Goal: Use online tool/utility: Utilize a website feature to perform a specific function

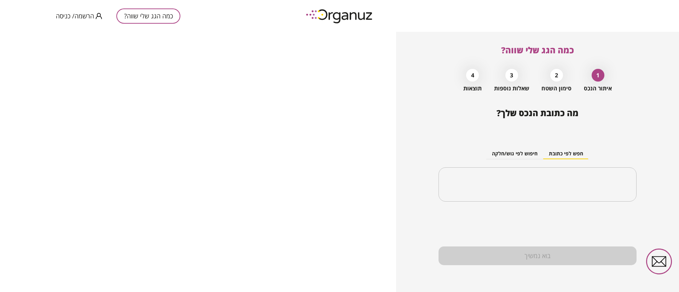
click at [92, 14] on span "הרשמה/ כניסה" at bounding box center [75, 15] width 38 height 7
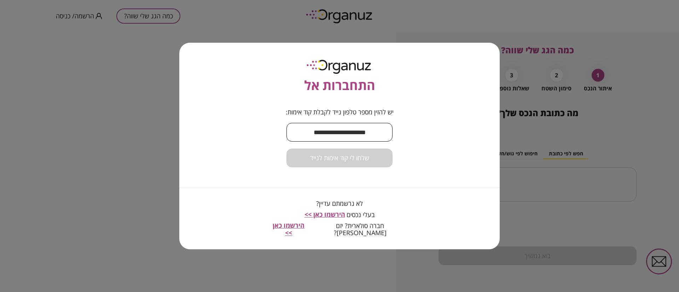
click at [371, 130] on input "text" at bounding box center [339, 132] width 106 height 21
type input "**********"
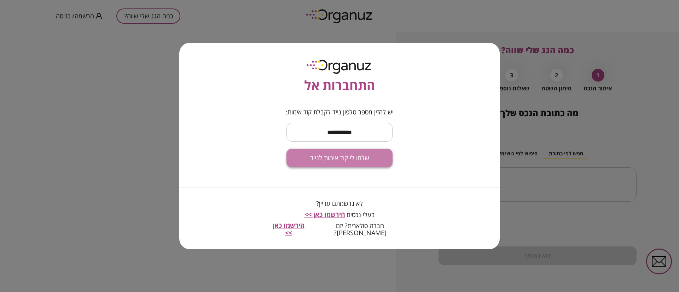
click at [352, 158] on span "שלחו לי קוד אימות לנייד" at bounding box center [339, 159] width 59 height 8
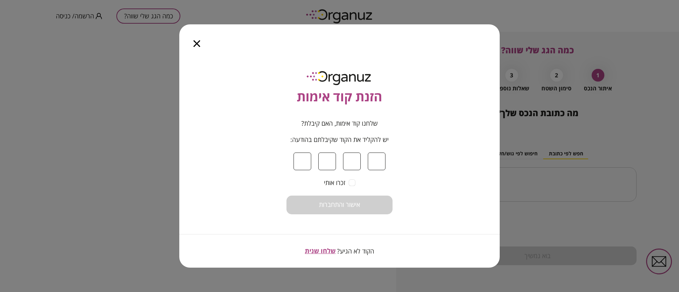
type input "*"
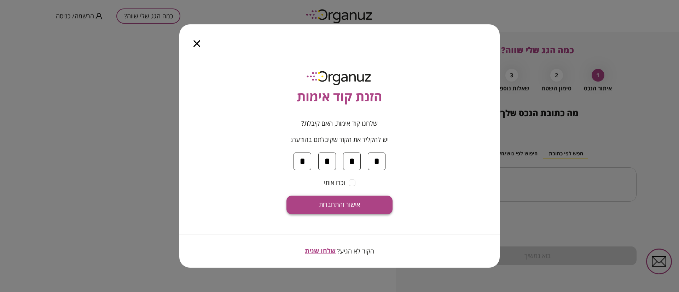
type input "*"
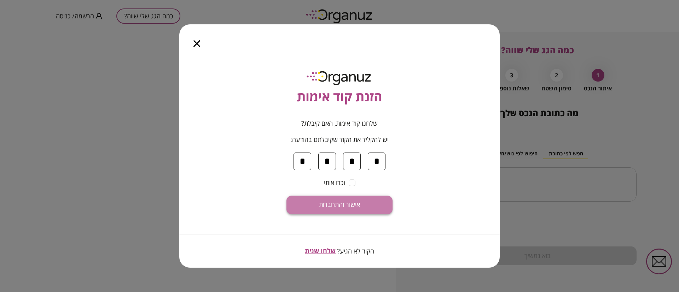
click at [356, 201] on span "אישור והתחברות" at bounding box center [339, 205] width 41 height 8
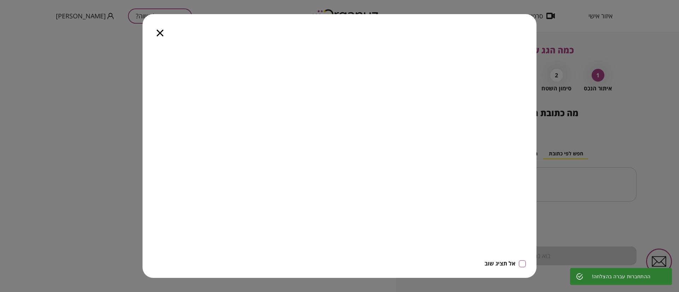
click at [159, 36] on icon "button" at bounding box center [160, 33] width 7 height 7
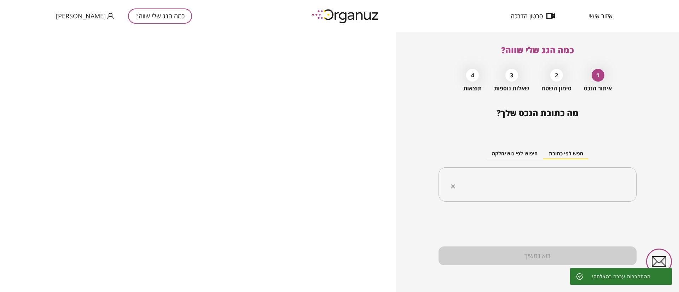
click at [536, 178] on input "text" at bounding box center [540, 185] width 176 height 18
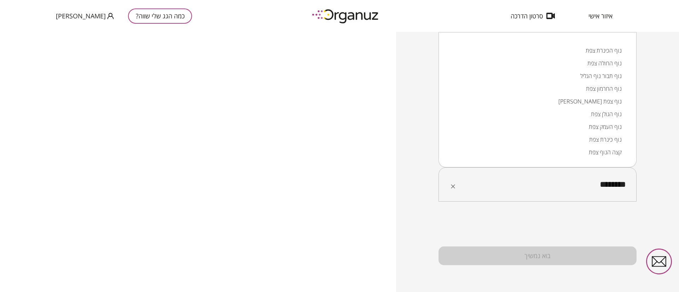
type input "*********"
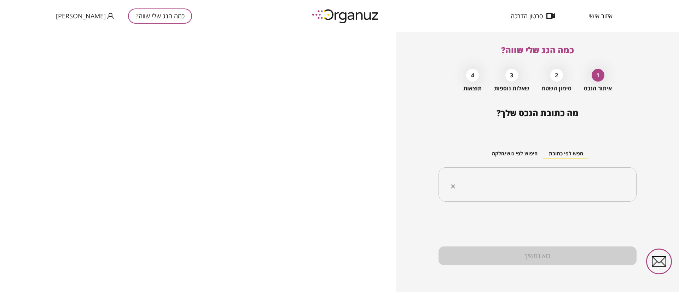
click at [549, 174] on div "​" at bounding box center [538, 185] width 198 height 35
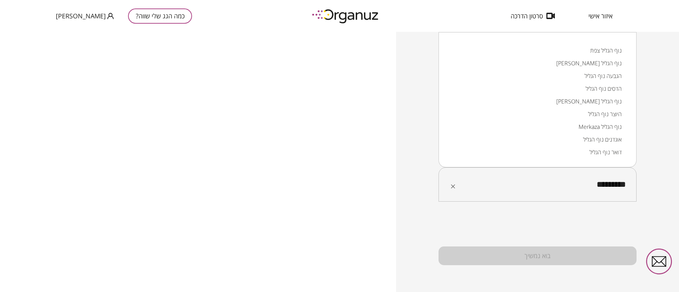
click at [601, 116] on li "היוצר נוף הגליל" at bounding box center [538, 114] width 180 height 13
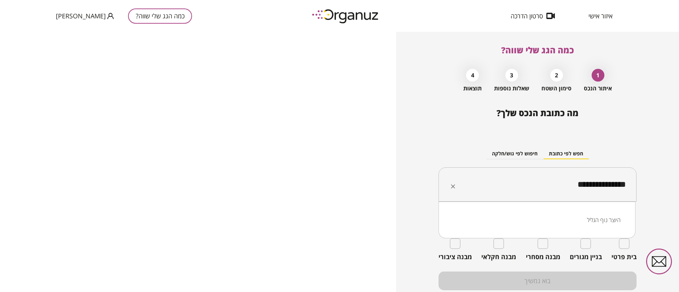
drag, startPoint x: 604, startPoint y: 181, endPoint x: 632, endPoint y: 188, distance: 29.0
click at [629, 189] on div "**********" at bounding box center [538, 185] width 198 height 35
type input "**********"
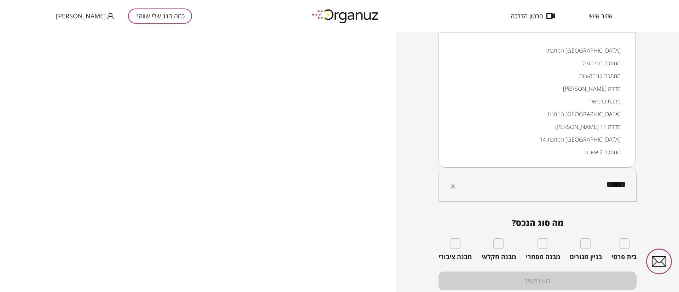
click at [602, 63] on li "המתכת נוף הגליל" at bounding box center [537, 63] width 179 height 13
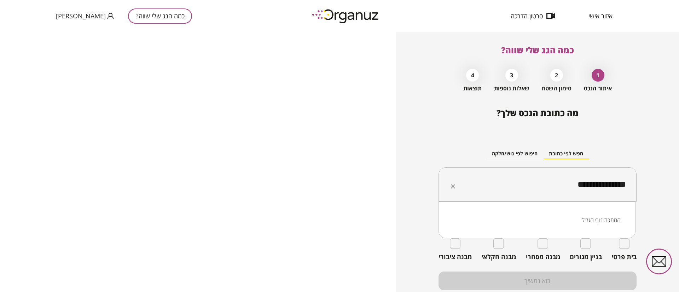
click at [601, 183] on input "**********" at bounding box center [540, 185] width 176 height 18
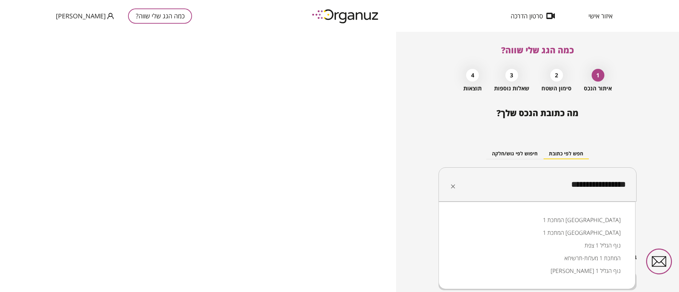
drag, startPoint x: 603, startPoint y: 183, endPoint x: 631, endPoint y: 178, distance: 29.1
click at [631, 178] on div "**********" at bounding box center [538, 185] width 198 height 35
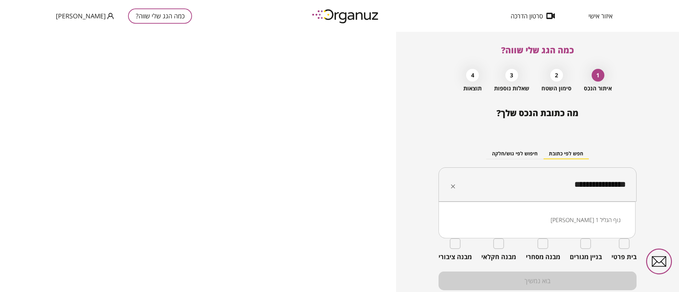
click at [590, 221] on li "[PERSON_NAME] 1 נוף הגליל" at bounding box center [537, 220] width 179 height 13
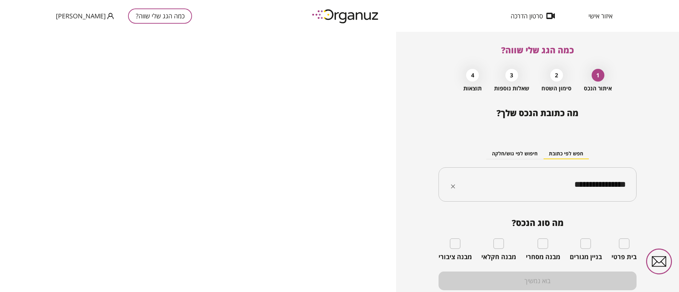
type input "**********"
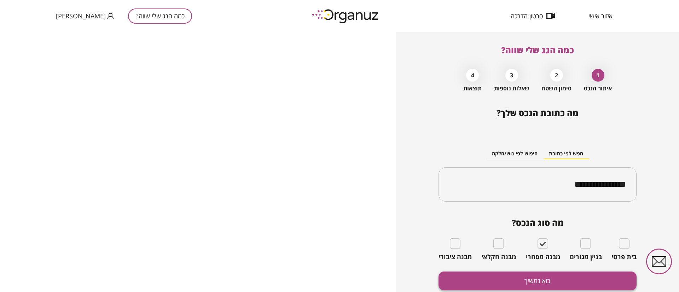
click at [539, 283] on button "בוא נמשיך" at bounding box center [538, 281] width 198 height 19
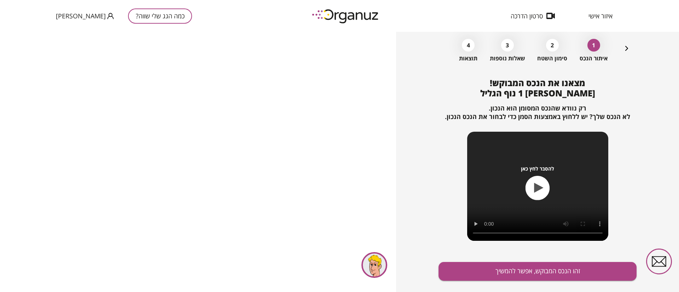
scroll to position [46, 0]
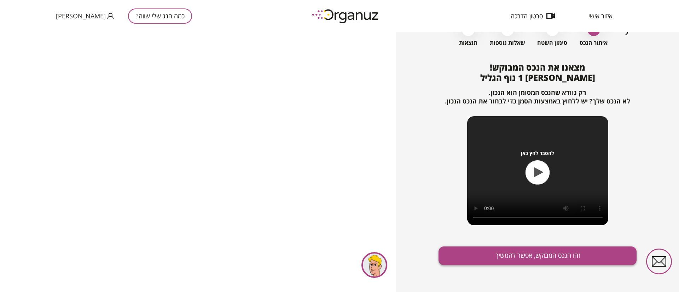
click at [529, 252] on button "זהו הנכס המבוקש, אפשר להמשיך" at bounding box center [538, 256] width 198 height 19
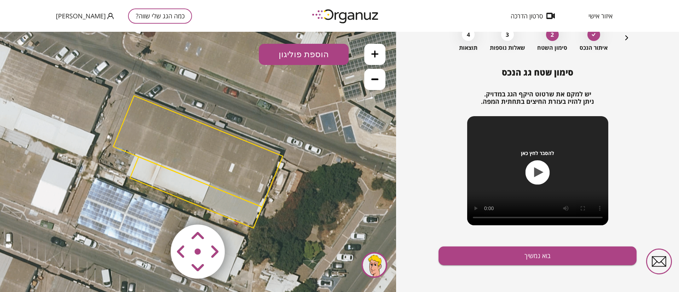
click at [156, 210] on area at bounding box center [156, 210] width 0 height 0
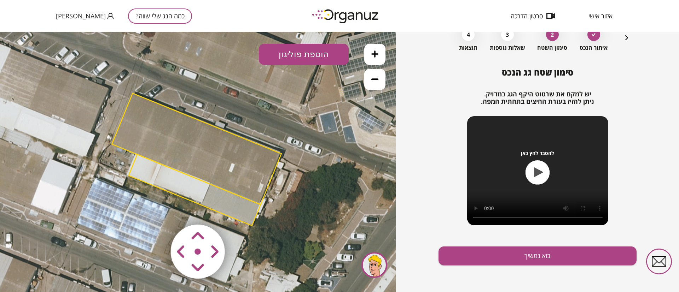
click at [156, 210] on area at bounding box center [156, 210] width 0 height 0
click at [523, 256] on button "בוא נמשיך" at bounding box center [538, 256] width 198 height 19
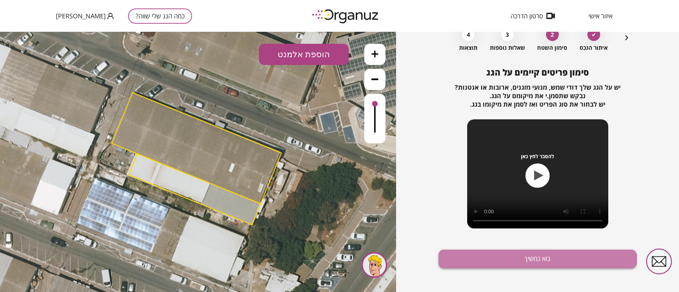
click at [503, 260] on button "בוא נמשיך" at bounding box center [538, 259] width 198 height 19
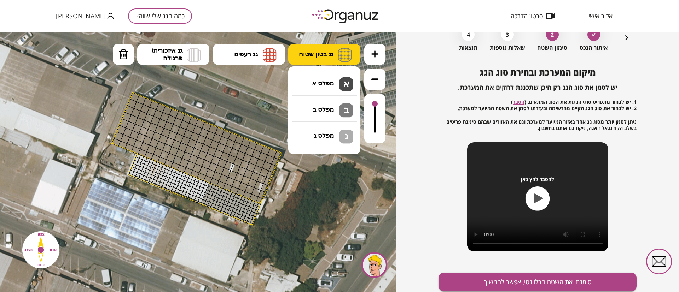
click at [305, 60] on button "גג בטון שטוח" at bounding box center [324, 54] width 72 height 21
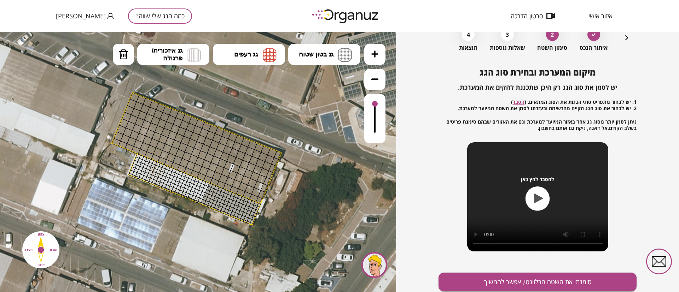
click at [262, 43] on icon at bounding box center [198, 162] width 520 height 520
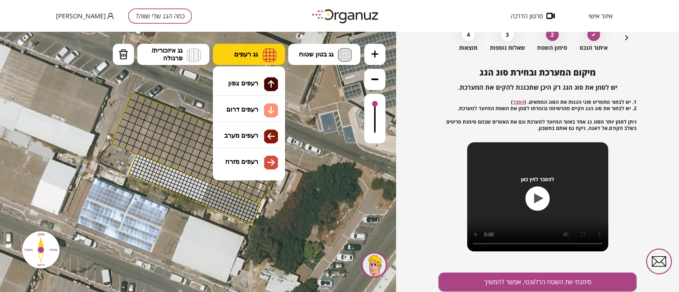
click at [258, 57] on span "גג רעפים" at bounding box center [246, 55] width 24 height 8
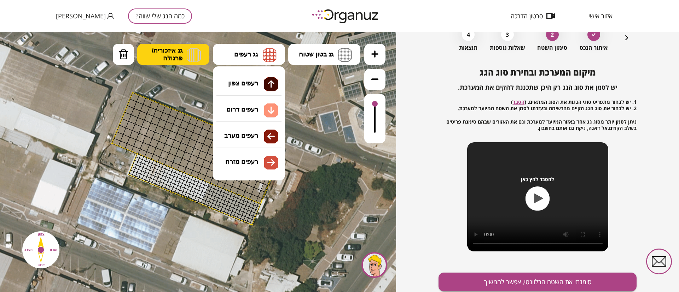
click at [202, 56] on button "גג איזכורית/ פרגולה" at bounding box center [173, 54] width 72 height 21
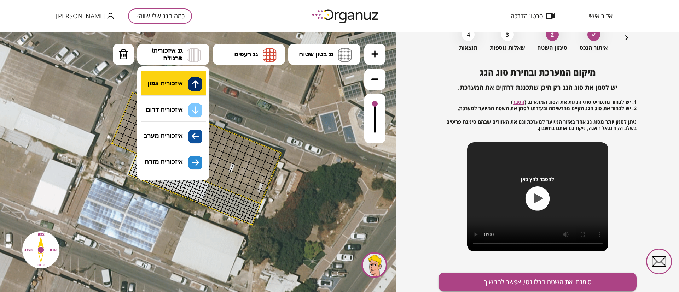
click at [185, 84] on div ".st0 { fill: #FFFFFF; } 10" at bounding box center [198, 162] width 396 height 261
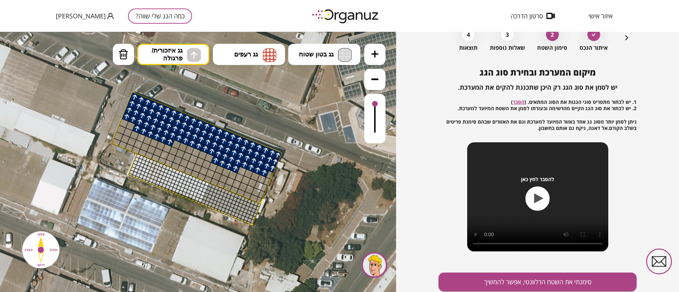
drag, startPoint x: 278, startPoint y: 153, endPoint x: 142, endPoint y: 124, distance: 139.2
click at [267, 176] on div at bounding box center [270, 175] width 8 height 9
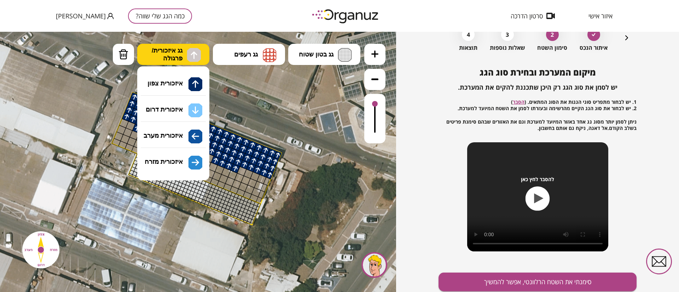
click at [181, 59] on span "גג איזכורית/ פרגולה" at bounding box center [167, 55] width 31 height 16
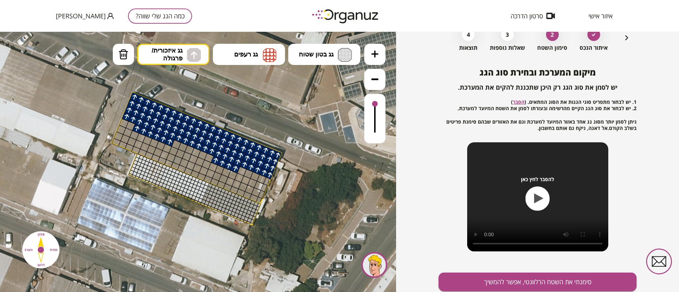
click at [172, 95] on div ".st0 { fill: #FFFFFF; } 10" at bounding box center [198, 162] width 396 height 261
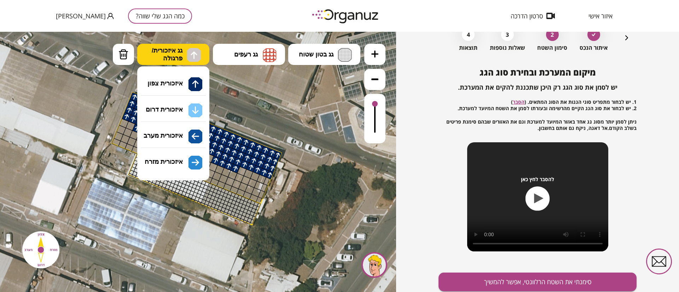
click at [169, 64] on button "גג איזכורית/ פרגולה" at bounding box center [173, 54] width 72 height 21
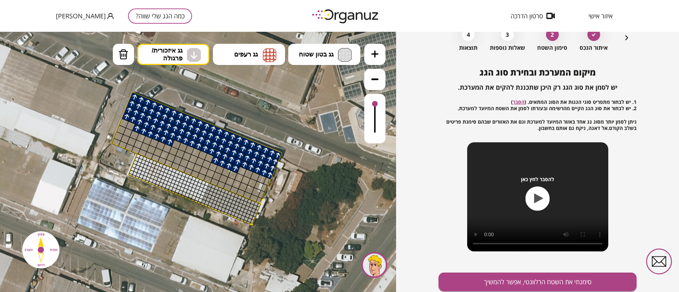
click at [168, 115] on div ".st0 { fill: #FFFFFF; } 10" at bounding box center [198, 162] width 396 height 261
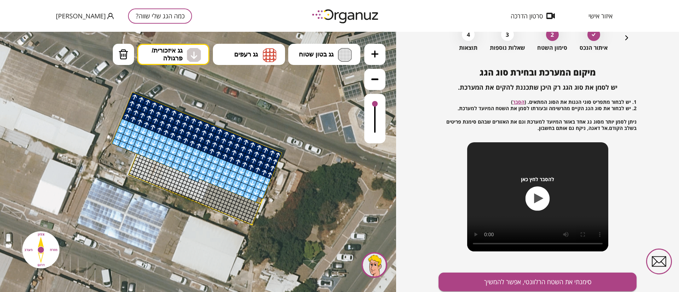
drag, startPoint x: 265, startPoint y: 183, endPoint x: 117, endPoint y: 143, distance: 153.9
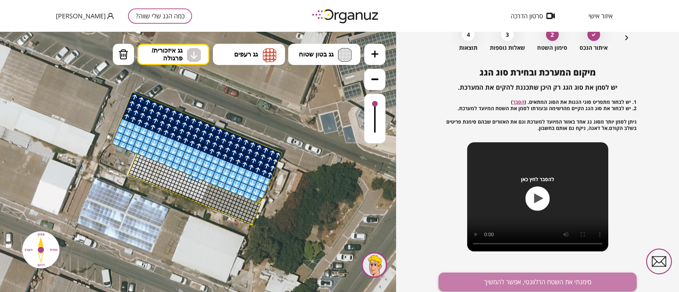
click at [473, 279] on button "סימנתי את השטח הרלוונטי, אפשר להמשיך" at bounding box center [538, 282] width 198 height 19
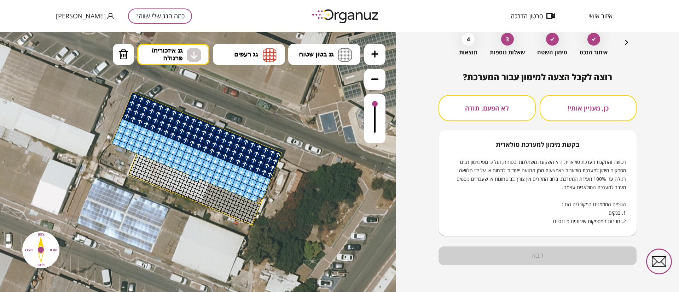
scroll to position [36, 0]
click at [486, 111] on button "לא הפעם, תודה" at bounding box center [487, 108] width 97 height 26
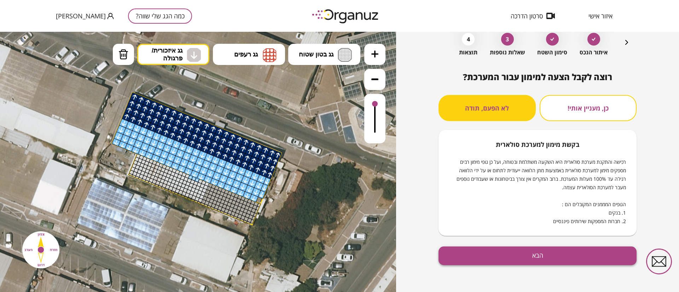
click at [530, 252] on button "הבא" at bounding box center [538, 256] width 198 height 19
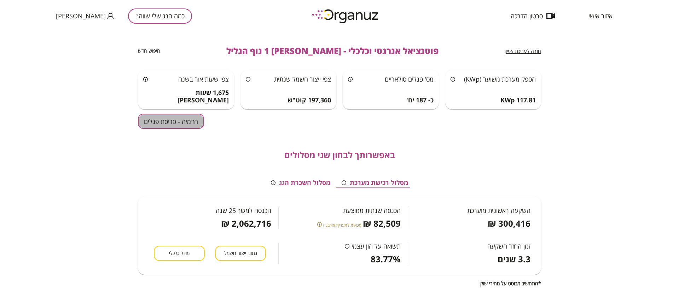
click at [197, 124] on button "הדמיה - פריסת פנלים" at bounding box center [171, 121] width 66 height 15
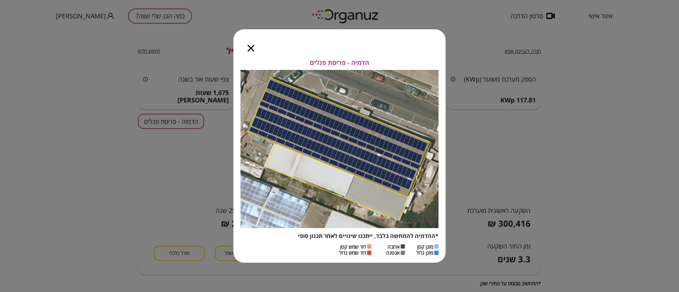
drag, startPoint x: 261, startPoint y: 47, endPoint x: 257, endPoint y: 48, distance: 4.4
click at [260, 47] on div at bounding box center [250, 44] width 35 height 30
click at [254, 48] on div at bounding box center [250, 44] width 35 height 30
click at [250, 46] on icon "button" at bounding box center [251, 48] width 7 height 7
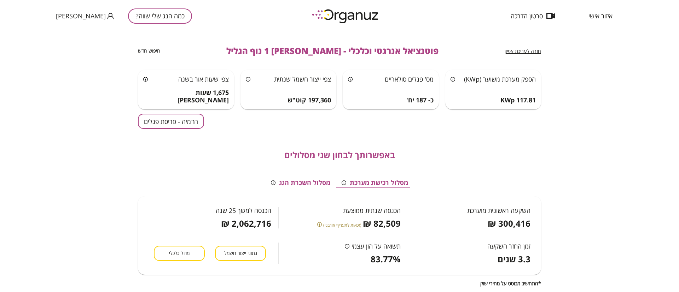
click at [318, 184] on button "מסלול השכרת הגג" at bounding box center [300, 183] width 71 height 11
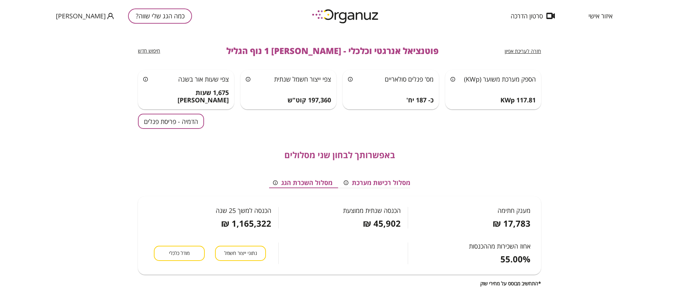
scroll to position [0, -3]
click at [385, 184] on button "מסלול רכישת מערכת" at bounding box center [378, 183] width 78 height 11
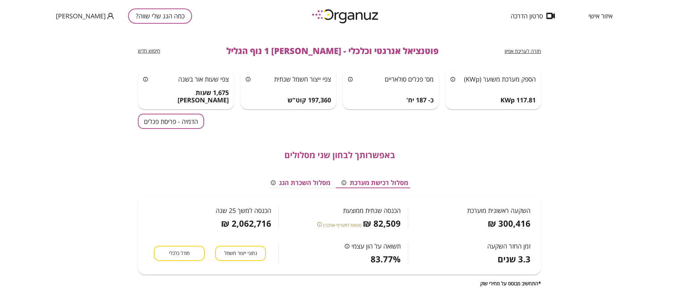
scroll to position [0, 0]
click at [170, 124] on button "הדמיה - פריסת פנלים" at bounding box center [171, 121] width 66 height 15
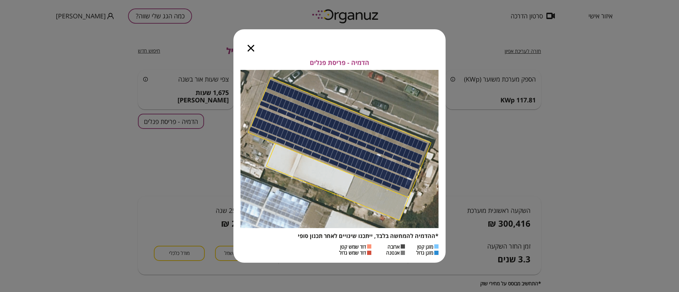
click at [252, 50] on icon "button" at bounding box center [251, 48] width 7 height 7
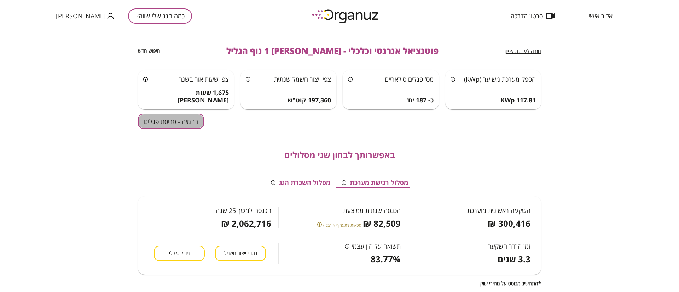
click at [180, 126] on button "הדמיה - פריסת פנלים" at bounding box center [171, 121] width 66 height 15
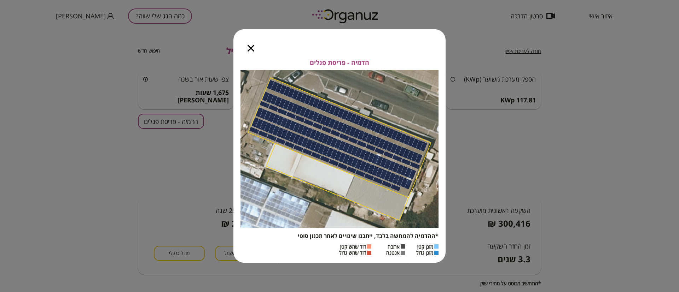
click at [250, 49] on icon "button" at bounding box center [251, 48] width 7 height 7
